Goal: Check status: Check status

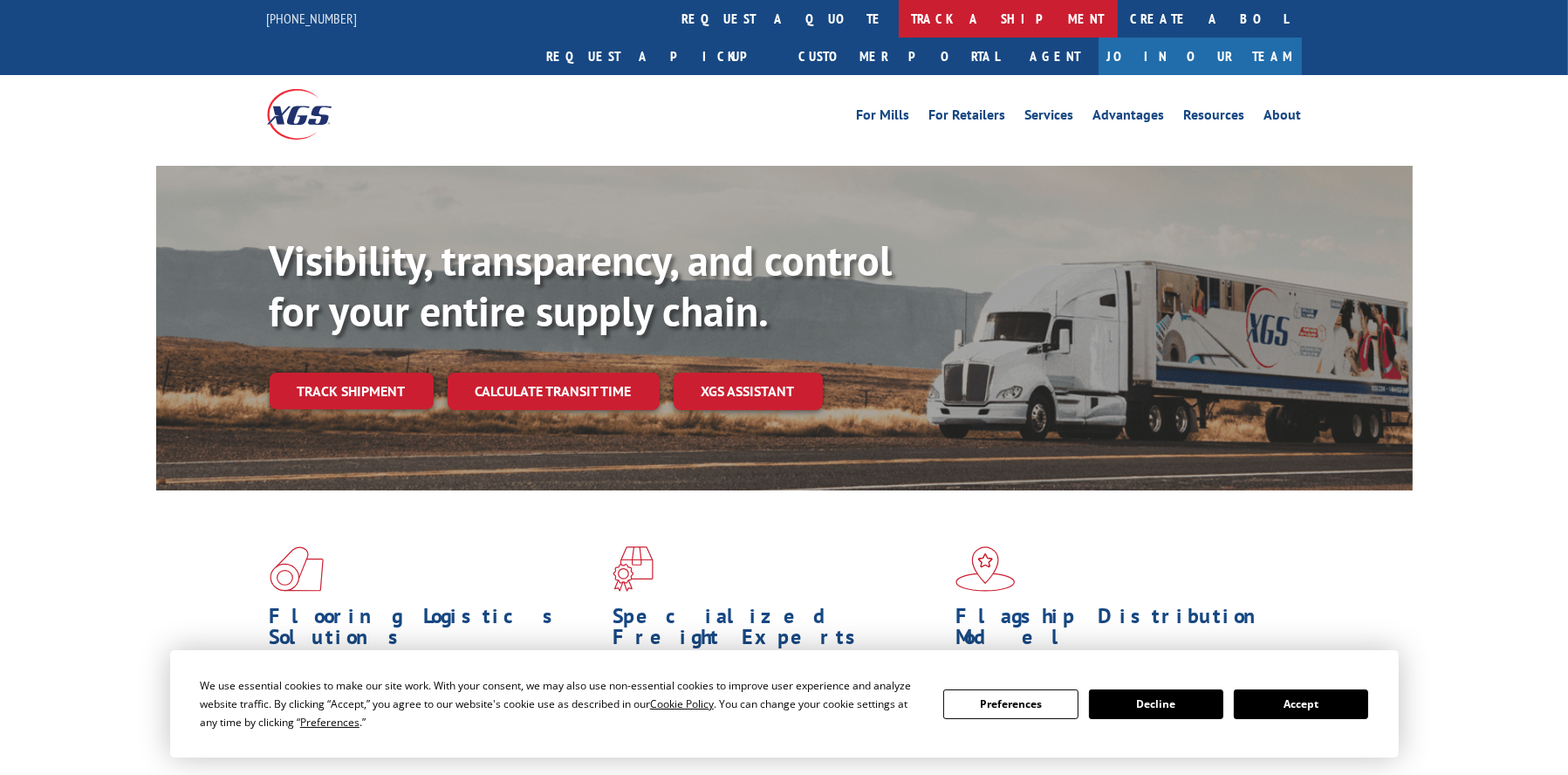
click at [899, 19] on link "track a shipment" at bounding box center [1008, 18] width 219 height 38
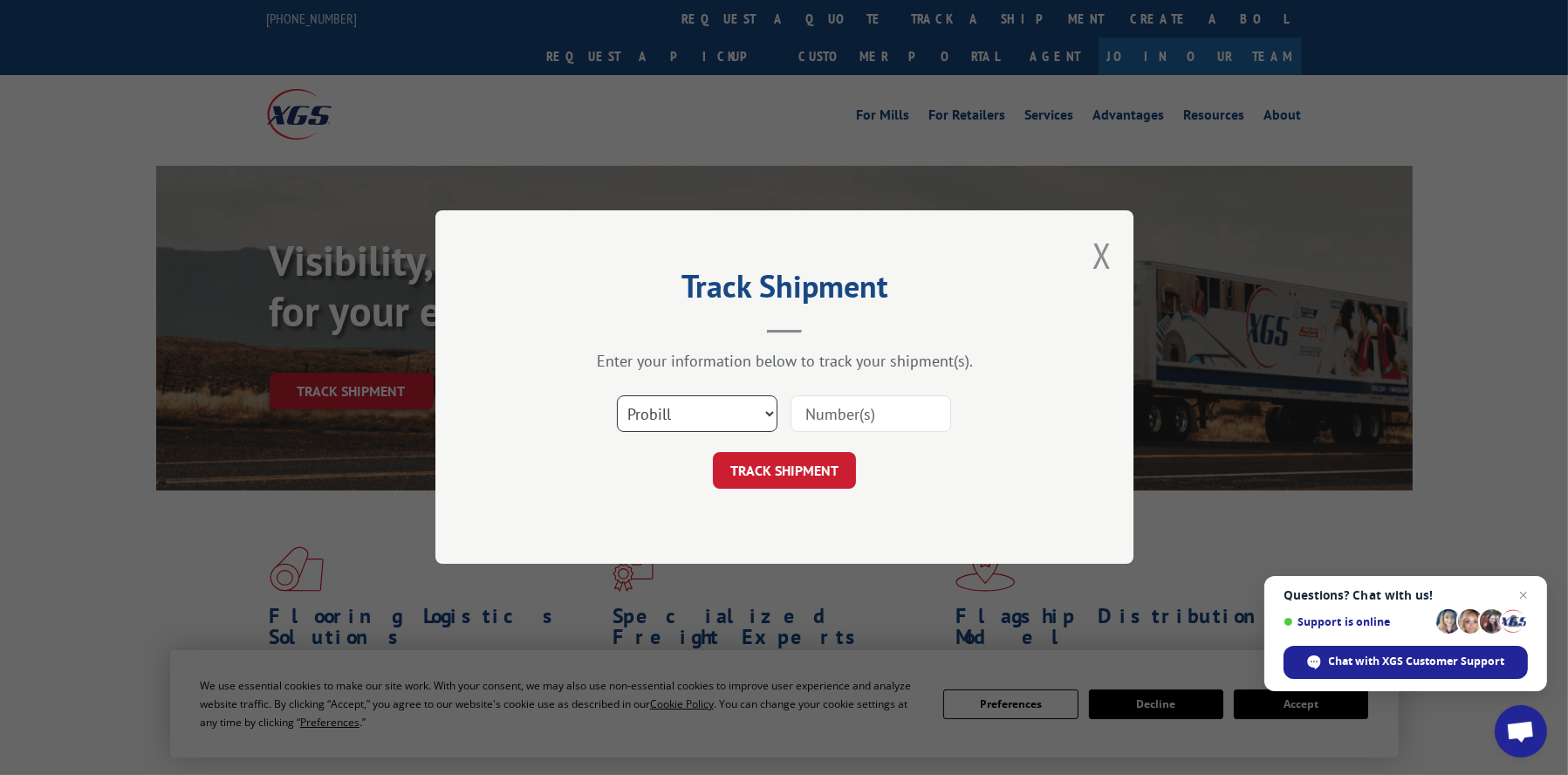
click at [774, 409] on select "Select category... Probill BOL PO" at bounding box center [697, 415] width 160 height 37
select select "bol"
click at [617, 397] on select "Select category... Probill BOL PO" at bounding box center [697, 415] width 160 height 37
click at [844, 418] on input at bounding box center [870, 415] width 160 height 37
type input "7022899"
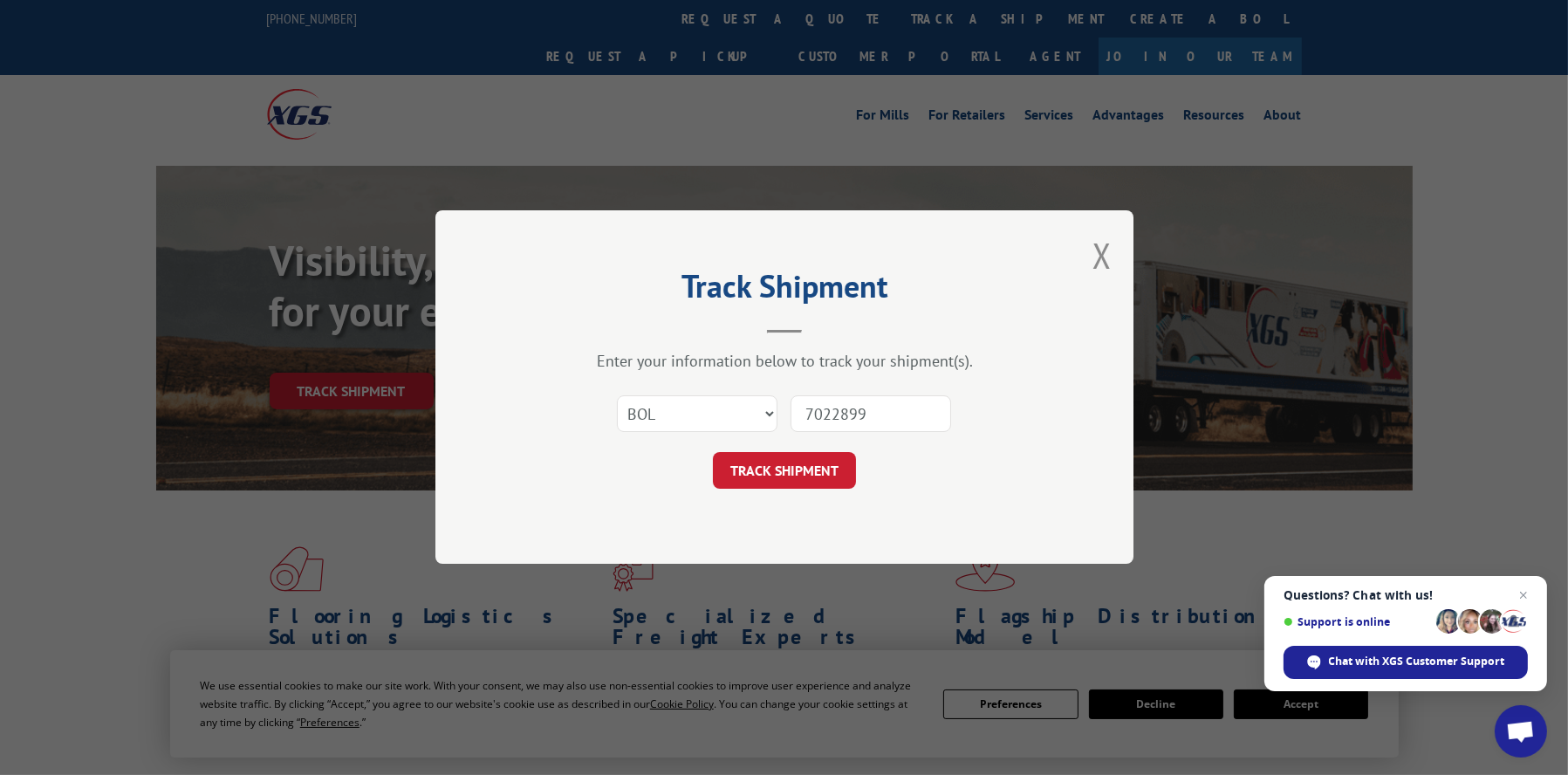
click button "TRACK SHIPMENT" at bounding box center [784, 472] width 143 height 37
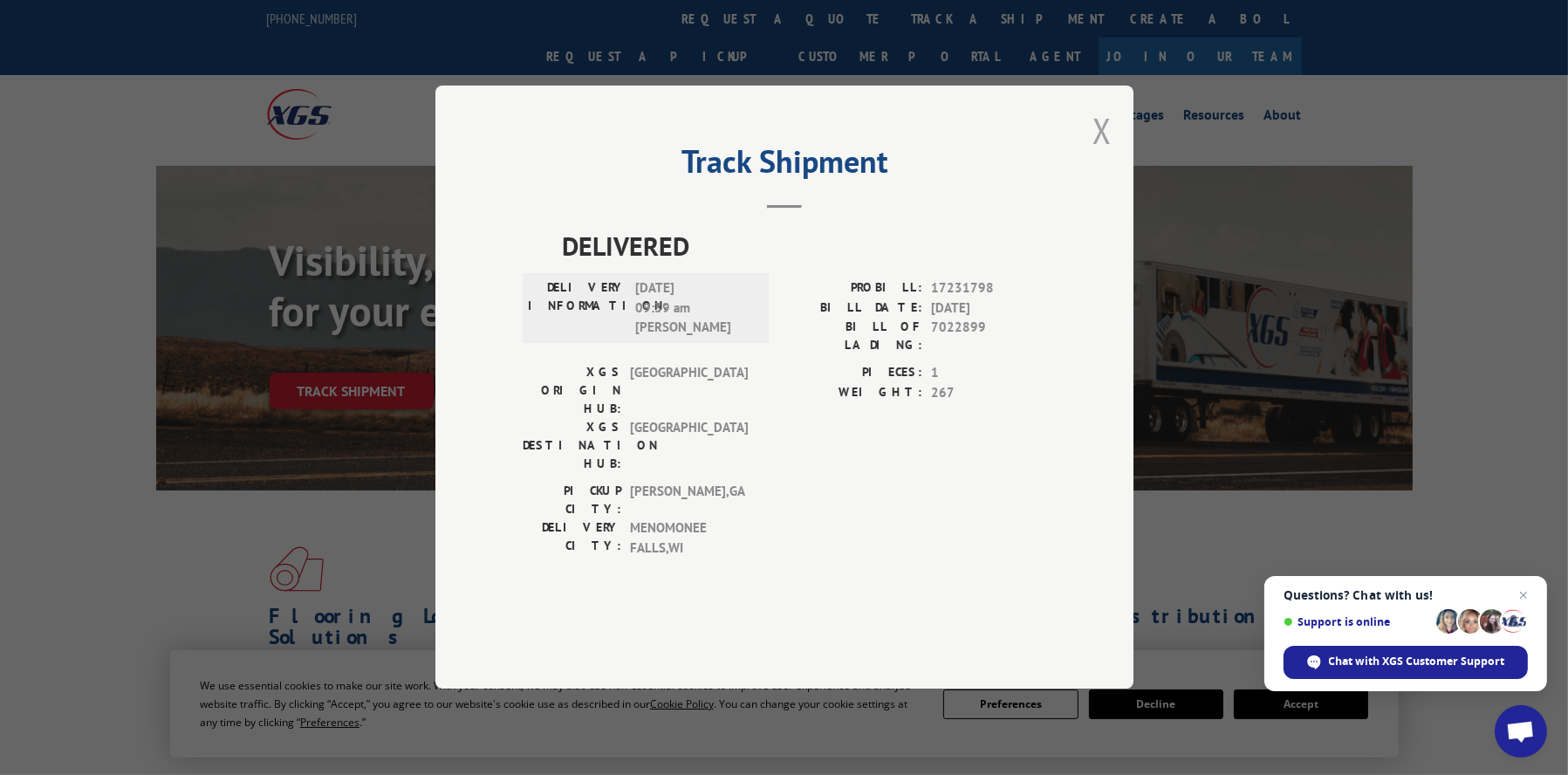
click at [1102, 154] on button "Close modal" at bounding box center [1102, 130] width 19 height 47
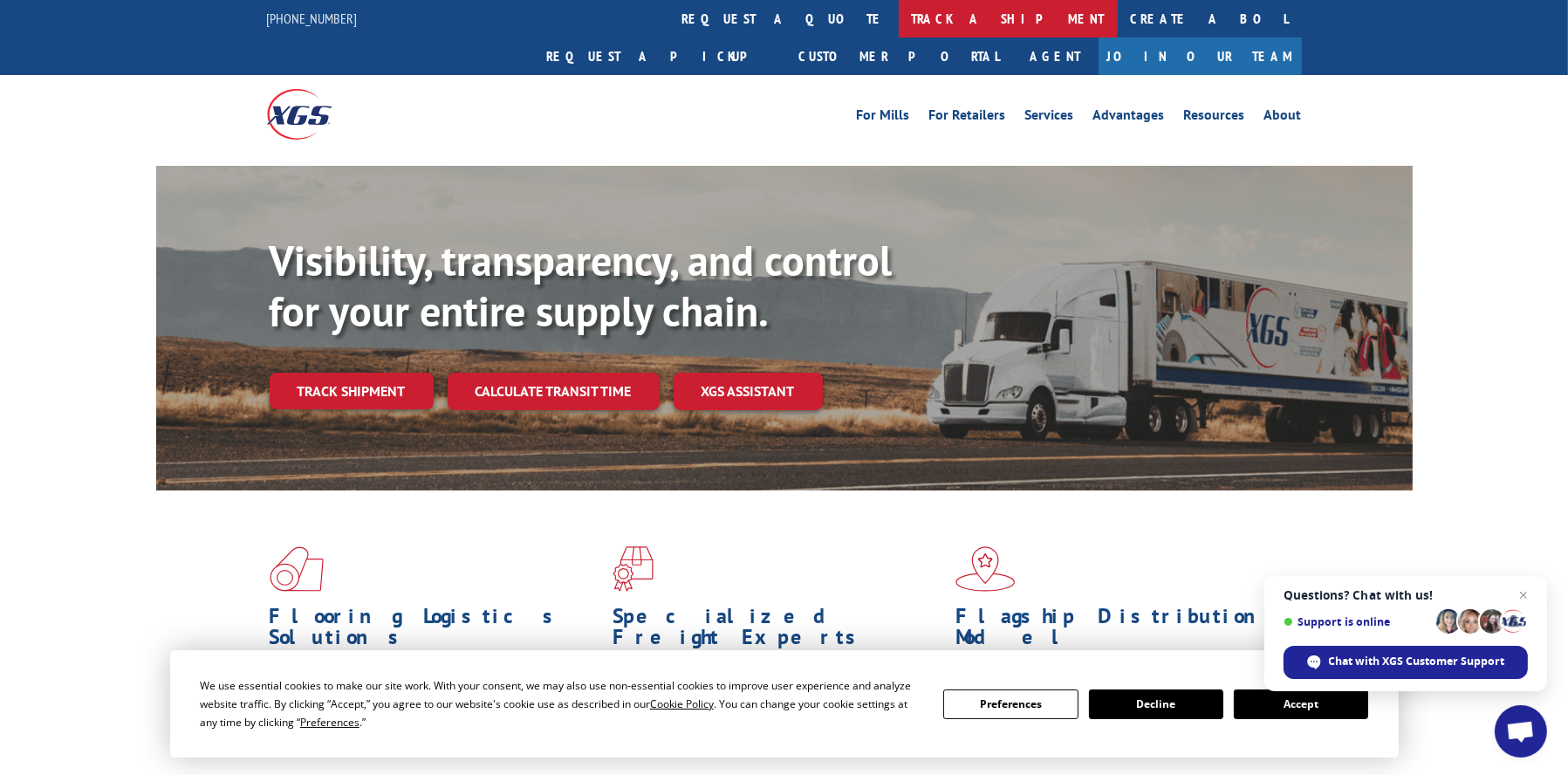
click at [899, 8] on link "track a shipment" at bounding box center [1008, 18] width 219 height 38
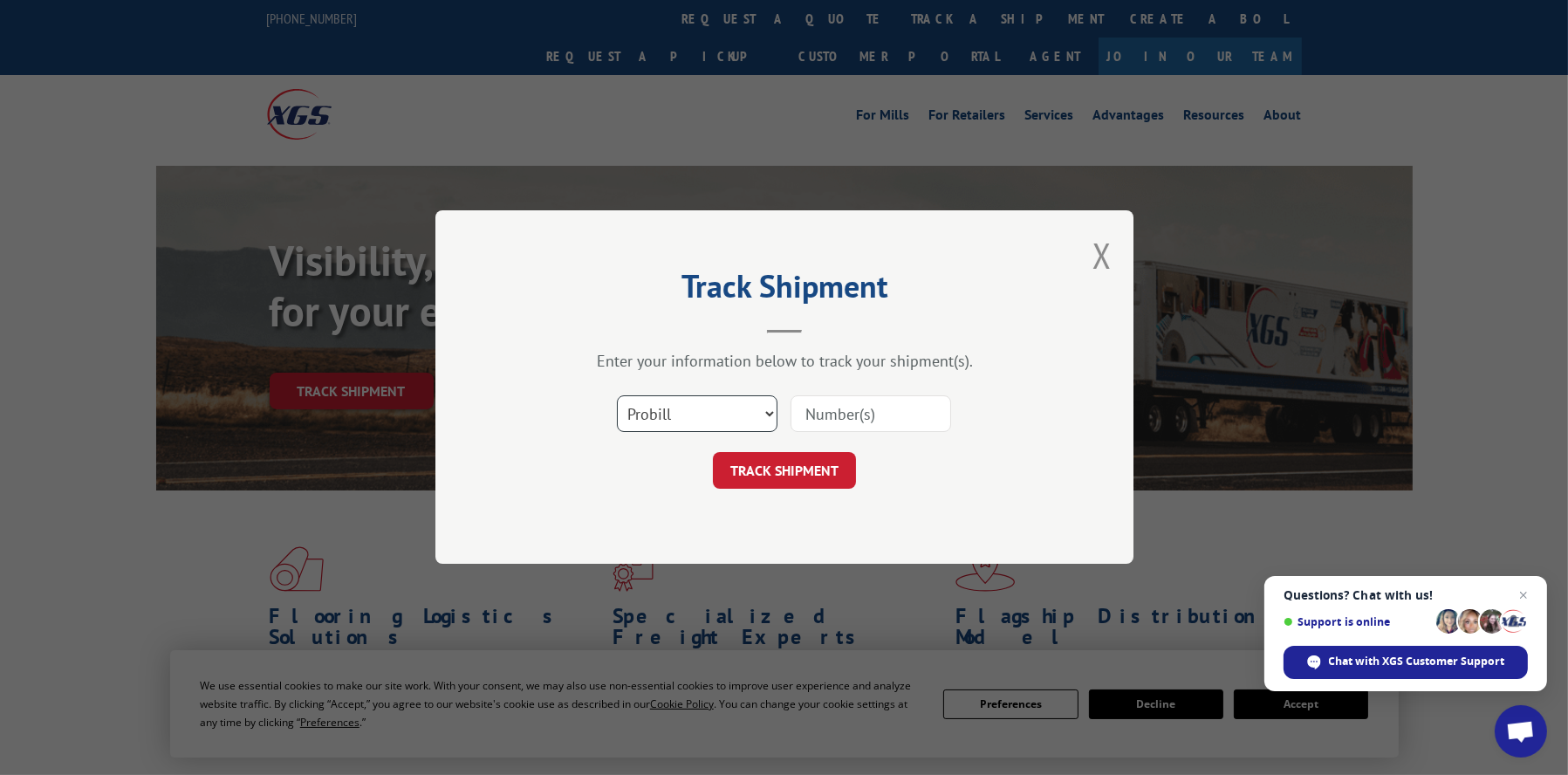
click at [769, 413] on select "Select category... Probill BOL PO" at bounding box center [697, 415] width 160 height 37
select select "bol"
click at [617, 397] on select "Select category... Probill BOL PO" at bounding box center [697, 415] width 160 height 37
drag, startPoint x: 819, startPoint y: 417, endPoint x: 830, endPoint y: 413, distance: 11.7
click at [820, 418] on input at bounding box center [870, 415] width 160 height 37
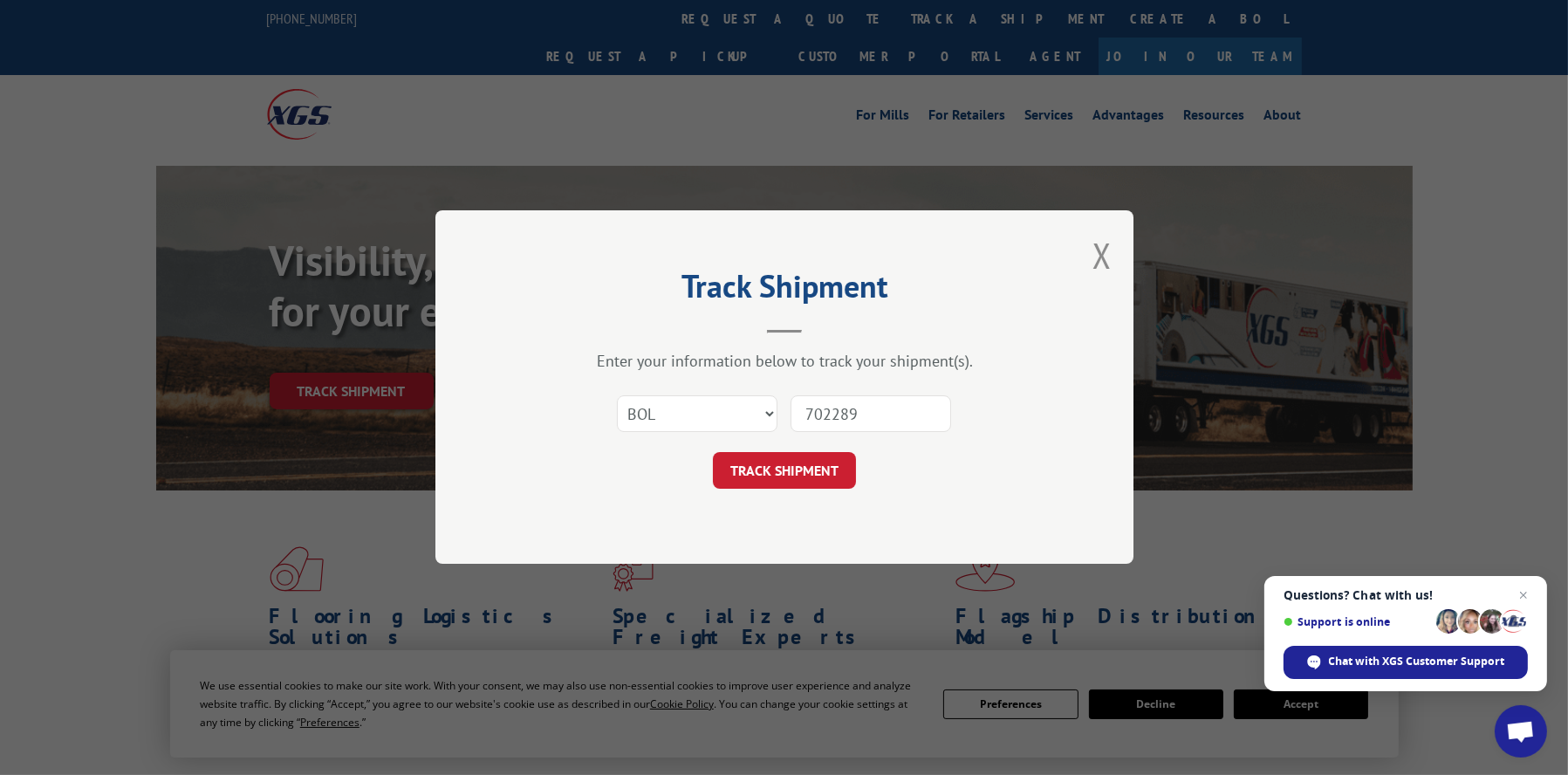
type input "7022899"
click button "TRACK SHIPMENT" at bounding box center [784, 472] width 143 height 37
